Goal: Transaction & Acquisition: Purchase product/service

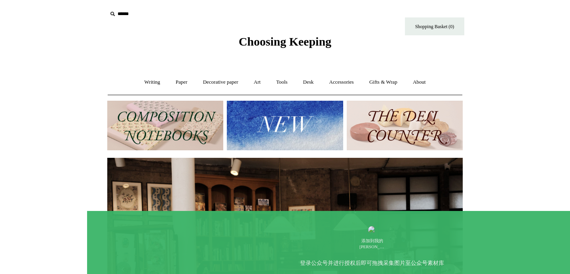
click at [259, 116] on img at bounding box center [285, 126] width 116 height 50
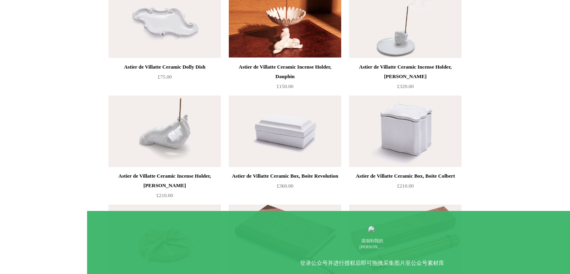
scroll to position [771, 0]
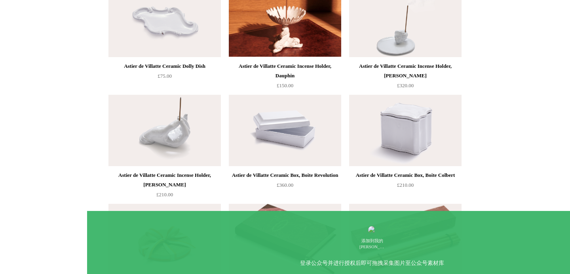
click at [301, 140] on img at bounding box center [285, 130] width 112 height 71
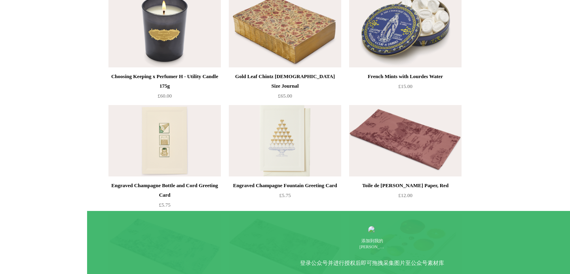
scroll to position [1109, 0]
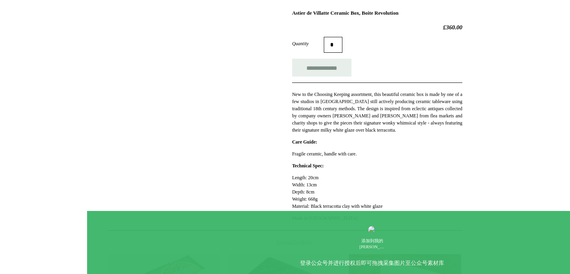
scroll to position [114, 0]
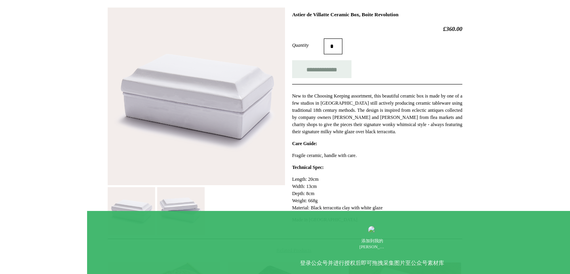
click at [184, 203] on img at bounding box center [181, 211] width 48 height 48
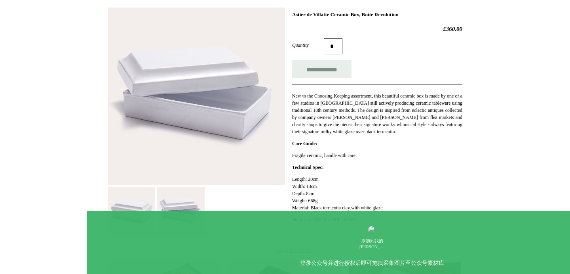
click at [146, 201] on img at bounding box center [132, 211] width 48 height 48
